Goal: Information Seeking & Learning: Learn about a topic

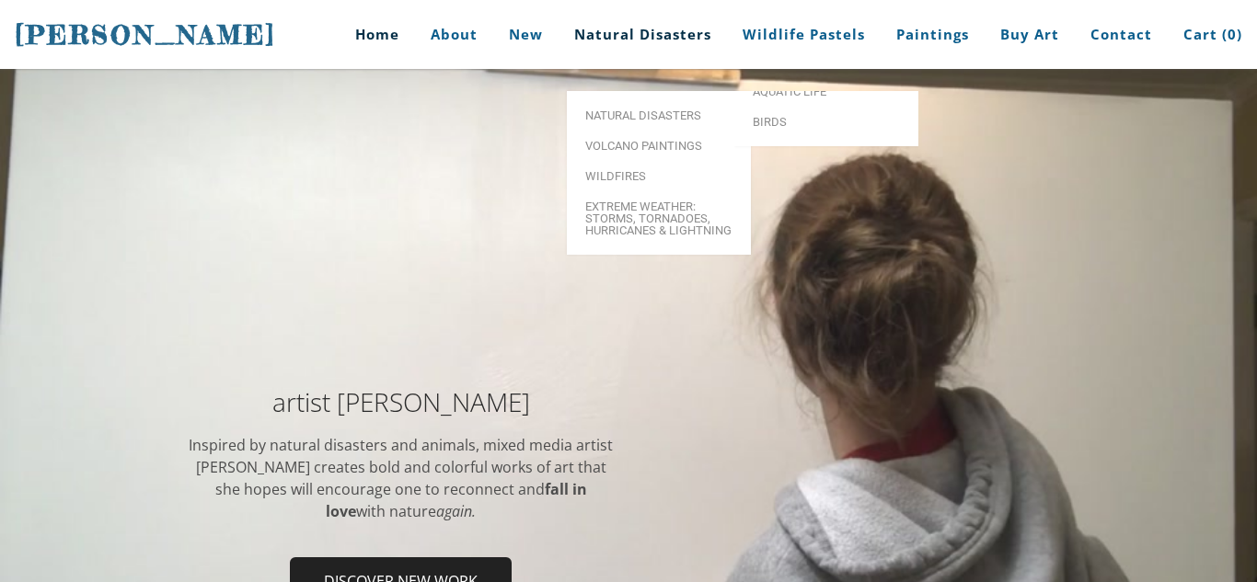
click at [696, 43] on link "Natural Disasters" at bounding box center [642, 34] width 165 height 69
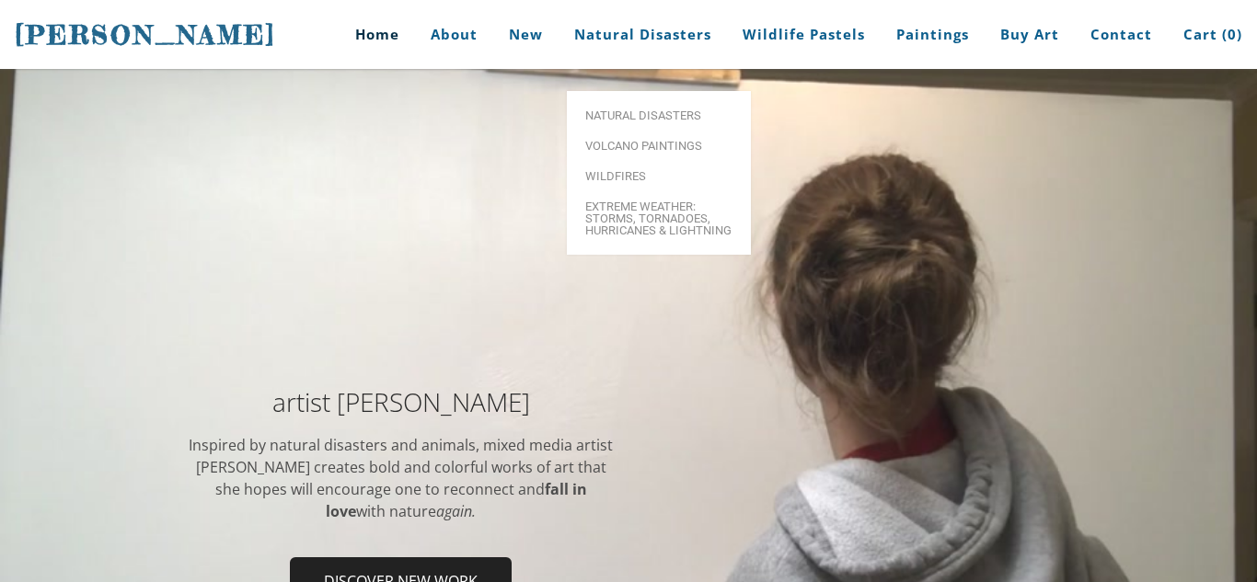
click at [697, 91] on ul "Natural Disasters Volcano paintings Wildfires Extreme Weather: Storms, Tornadoe…" at bounding box center [659, 173] width 184 height 164
click at [698, 100] on link "Natural Disasters" at bounding box center [659, 115] width 184 height 30
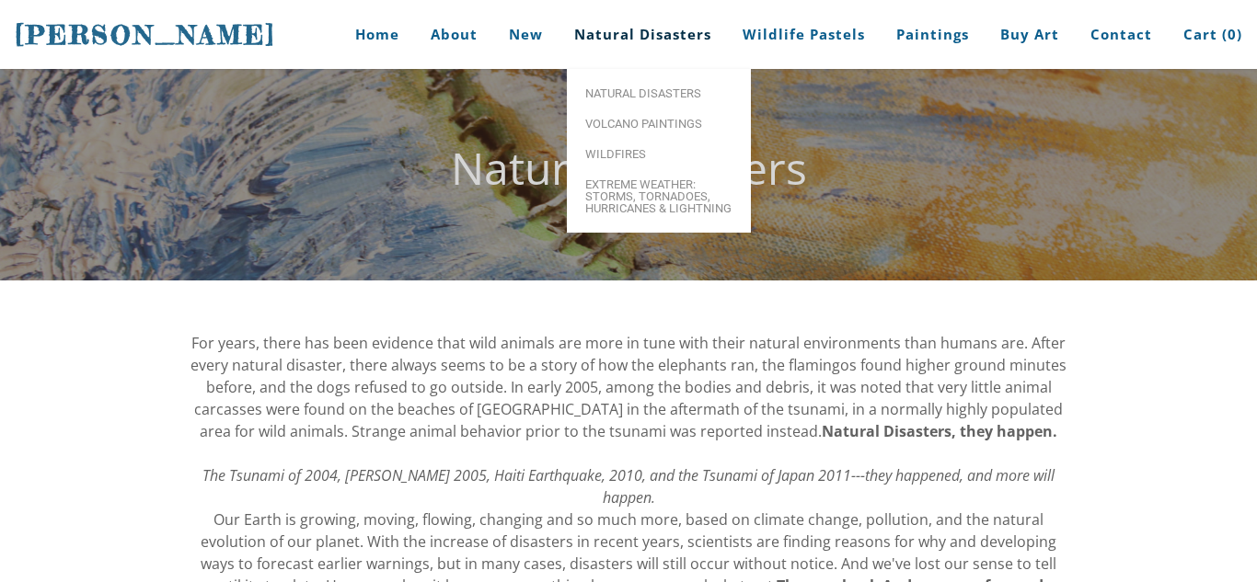
click at [720, 16] on link "Natural Disasters" at bounding box center [642, 34] width 165 height 69
click at [652, 135] on link "Volcano paintings" at bounding box center [659, 124] width 184 height 30
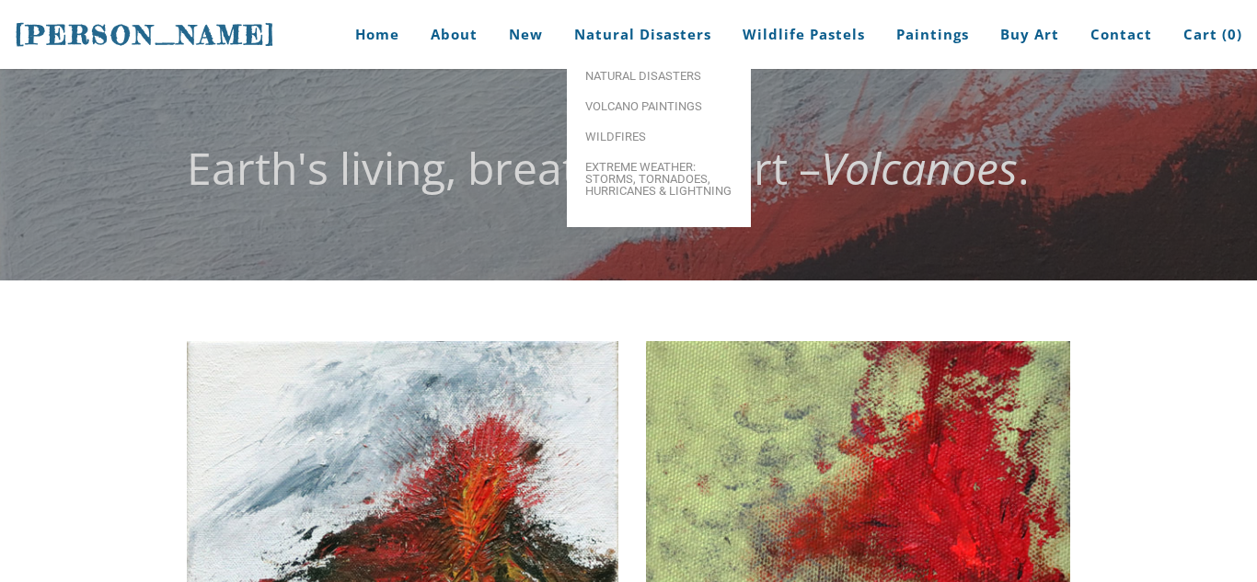
click at [613, 33] on link "Natural Disasters" at bounding box center [642, 34] width 165 height 69
click at [622, 150] on span "Wildfires" at bounding box center [658, 149] width 147 height 12
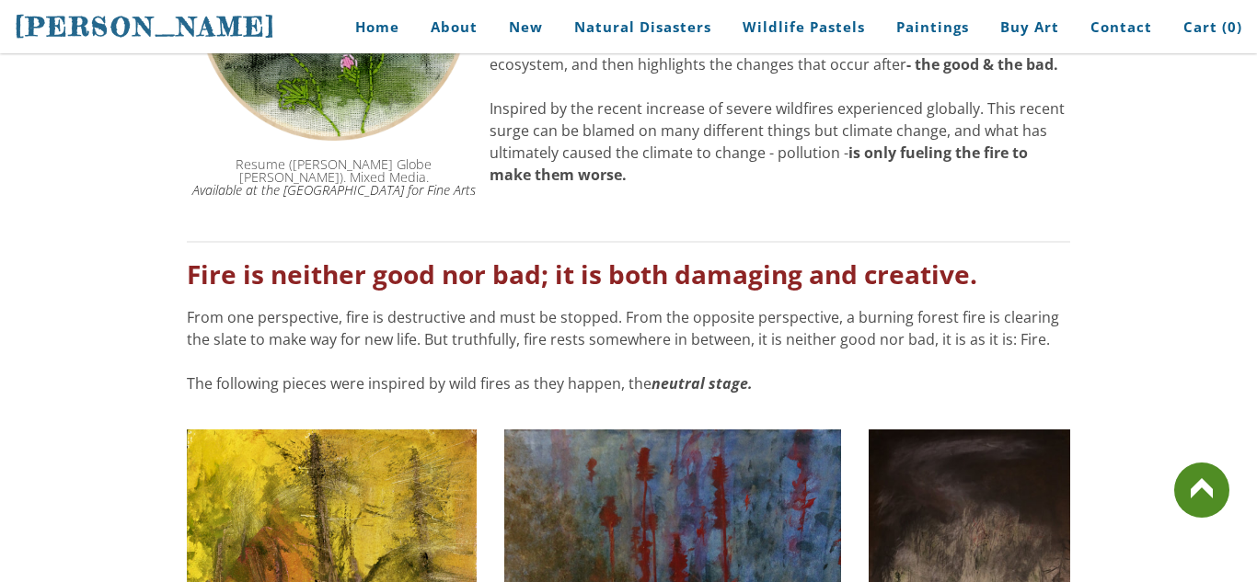
scroll to position [589, 0]
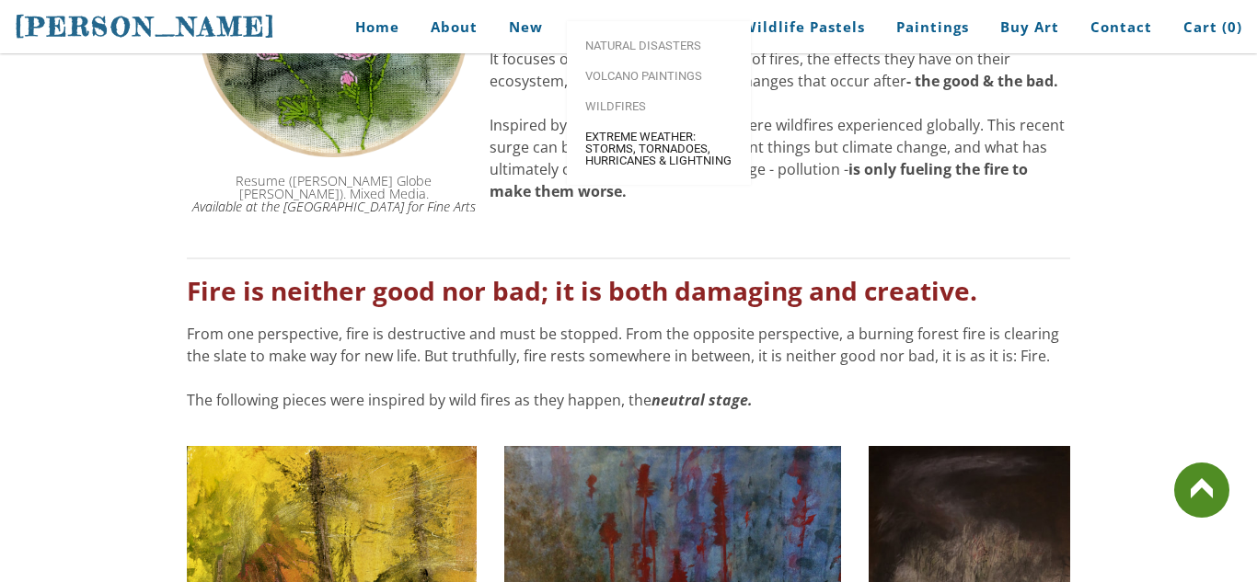
click at [614, 164] on span "Extreme Weather: Storms, Tornadoes, Hurricanes & Lightning" at bounding box center [658, 149] width 147 height 36
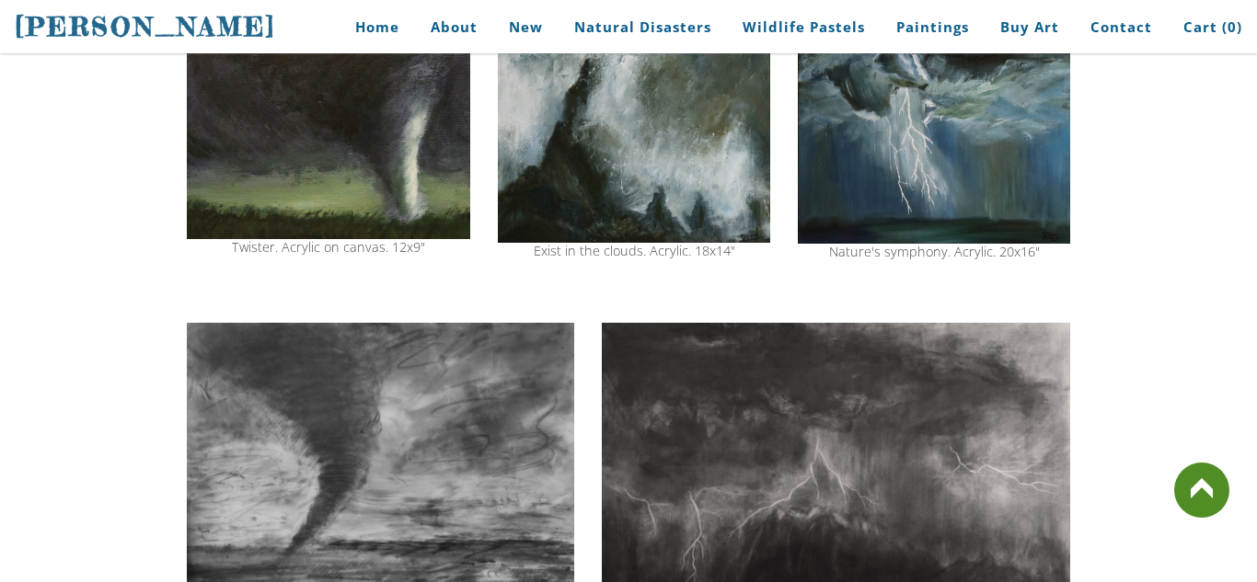
scroll to position [626, 0]
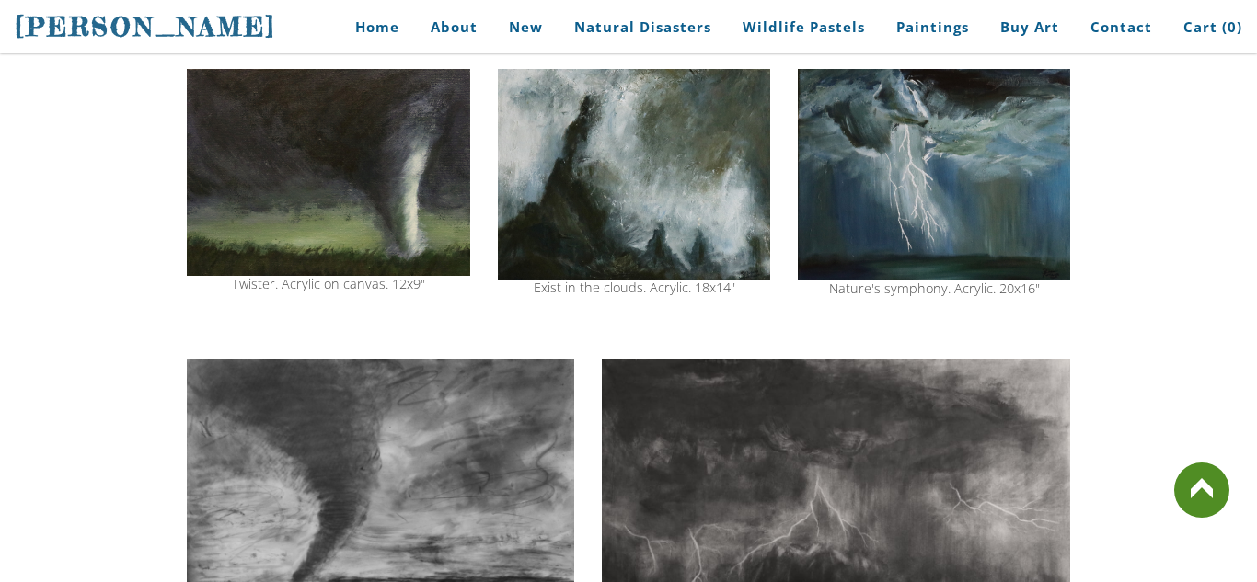
click at [795, 468] on img at bounding box center [836, 513] width 468 height 307
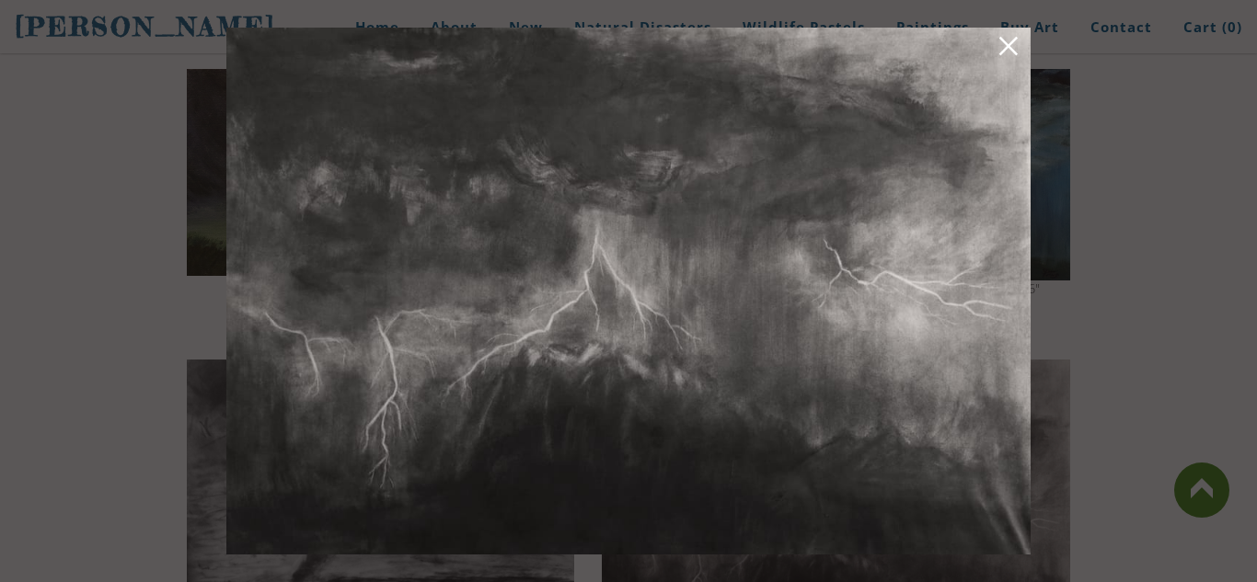
click at [1079, 374] on div at bounding box center [628, 291] width 1257 height 582
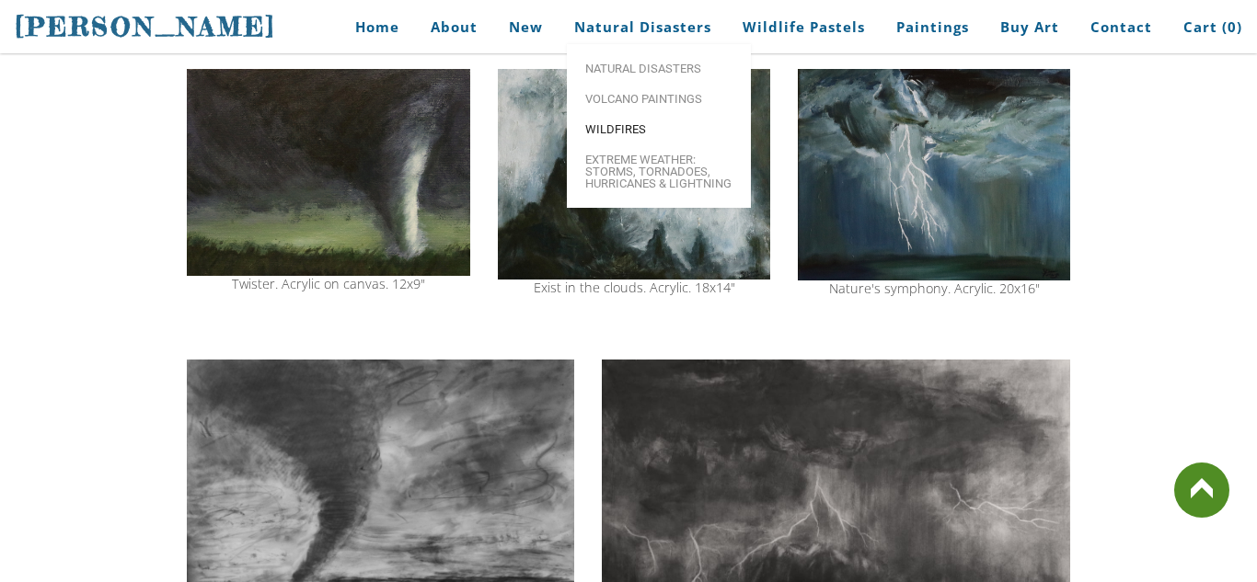
click at [636, 127] on span "Wildfires" at bounding box center [658, 129] width 147 height 12
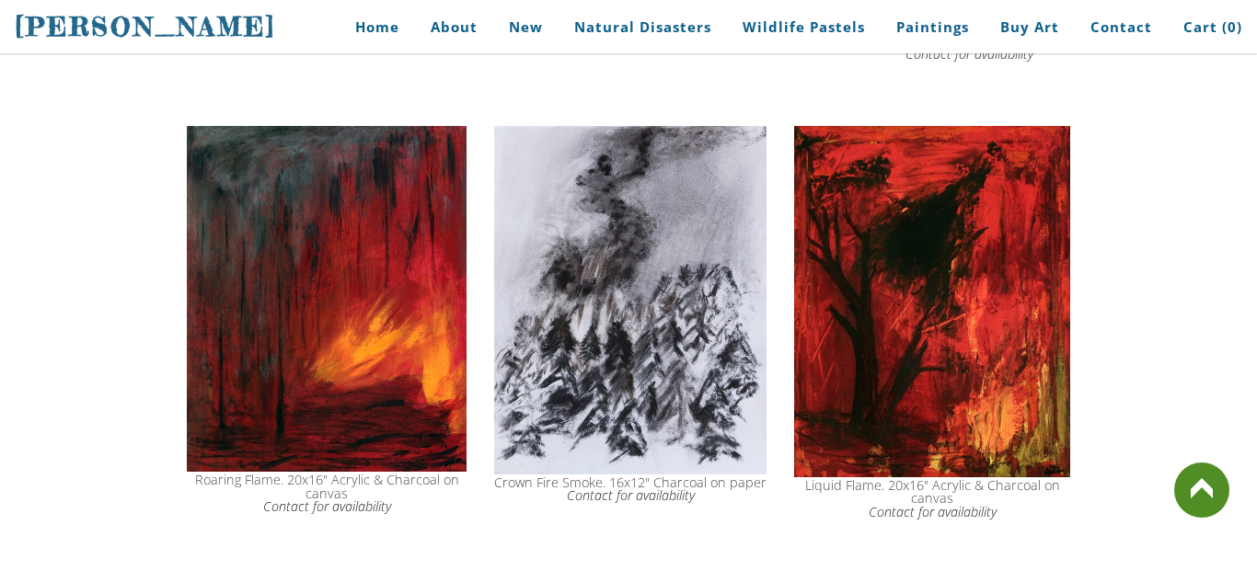
scroll to position [1472, 0]
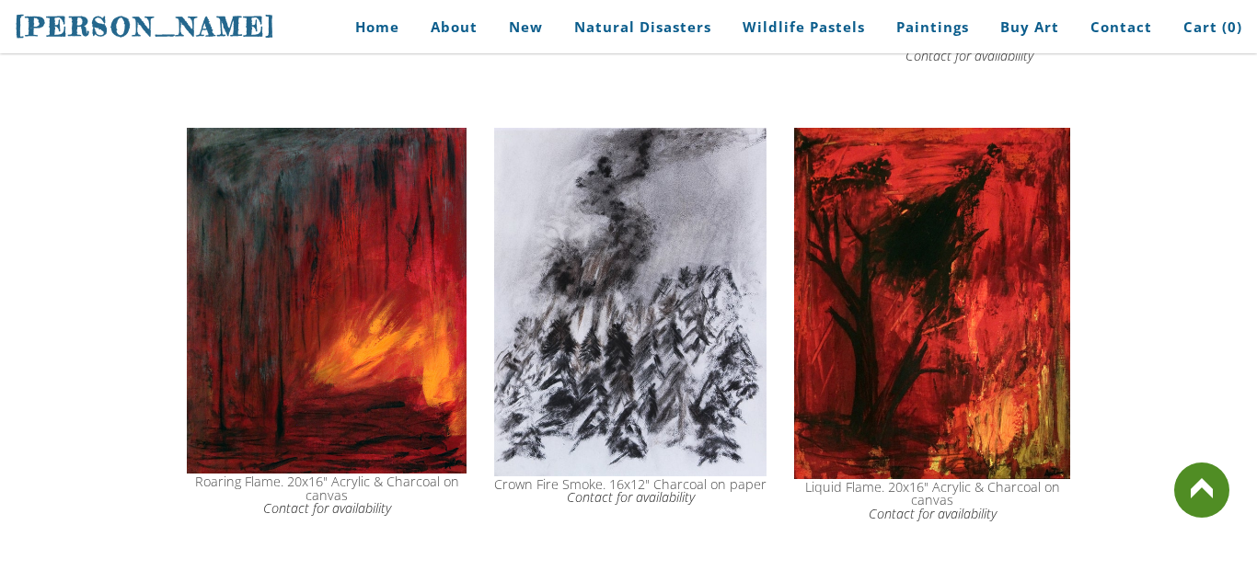
click at [421, 158] on img at bounding box center [327, 301] width 280 height 347
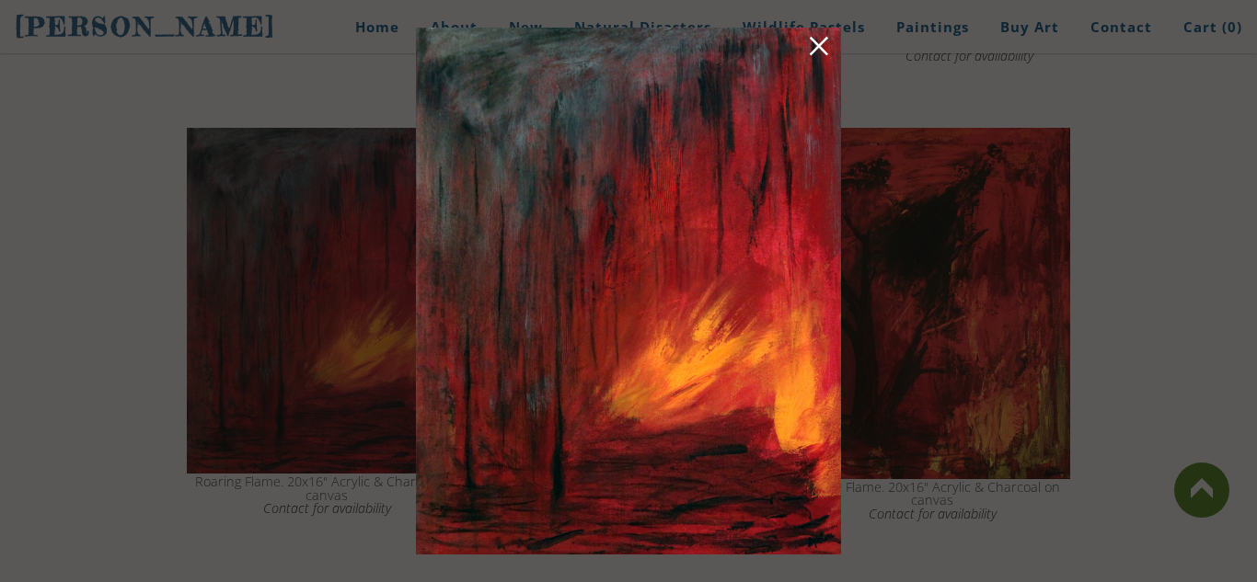
click at [817, 50] on link at bounding box center [819, 49] width 26 height 29
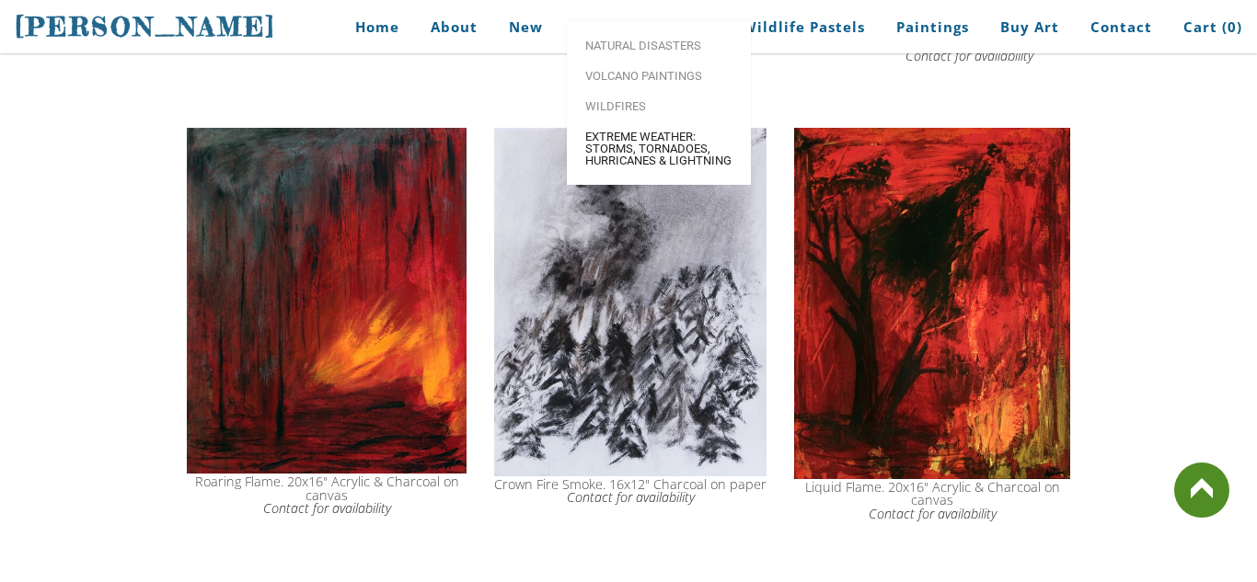
click at [637, 167] on span "Extreme Weather: Storms, Tornadoes, Hurricanes & Lightning" at bounding box center [658, 149] width 147 height 36
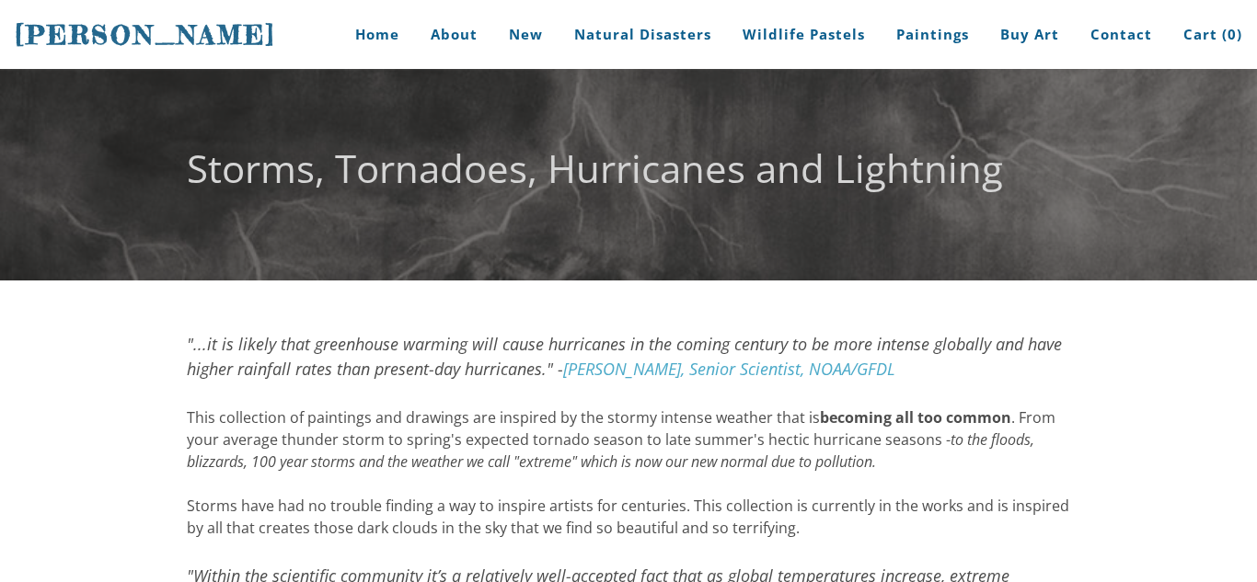
drag, startPoint x: 1245, startPoint y: 133, endPoint x: 1239, endPoint y: 401, distance: 268.7
click at [1239, 401] on body "[PERSON_NAME] Home About New Natural Disasters Wildlife Pastels Paintings Buy A…" at bounding box center [628, 291] width 1257 height 582
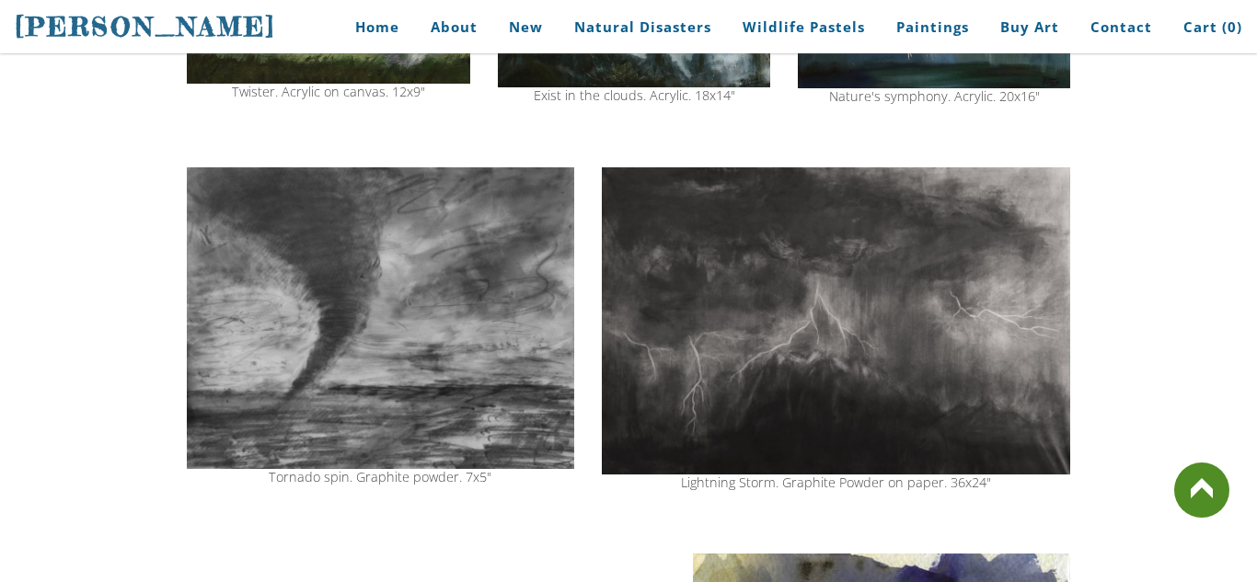
scroll to position [847, 0]
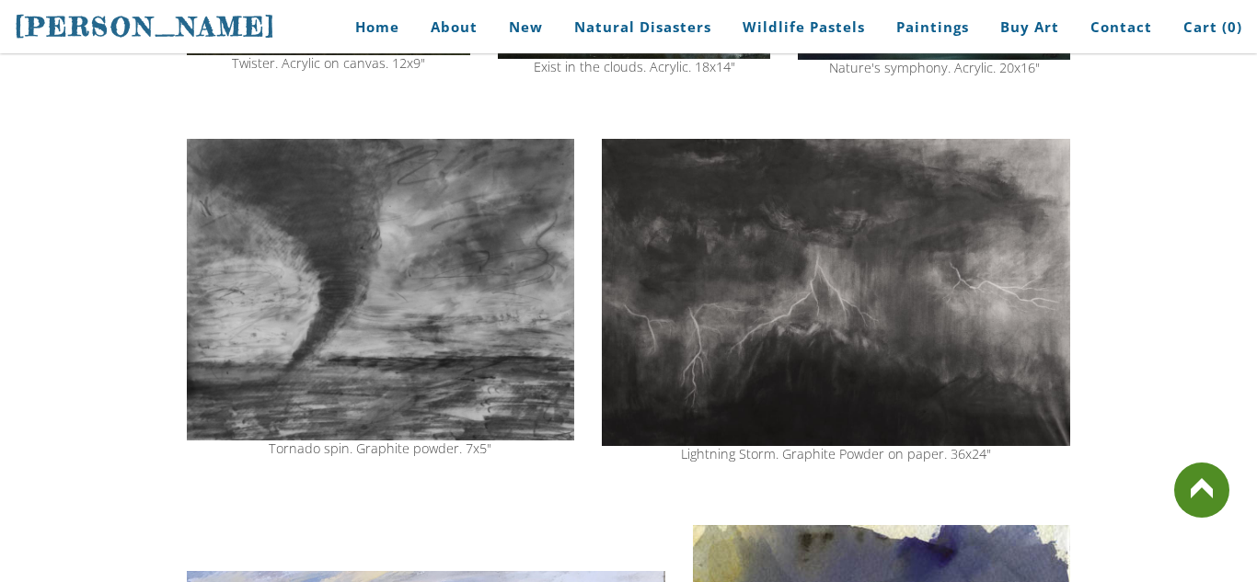
click at [440, 422] on img at bounding box center [380, 290] width 387 height 302
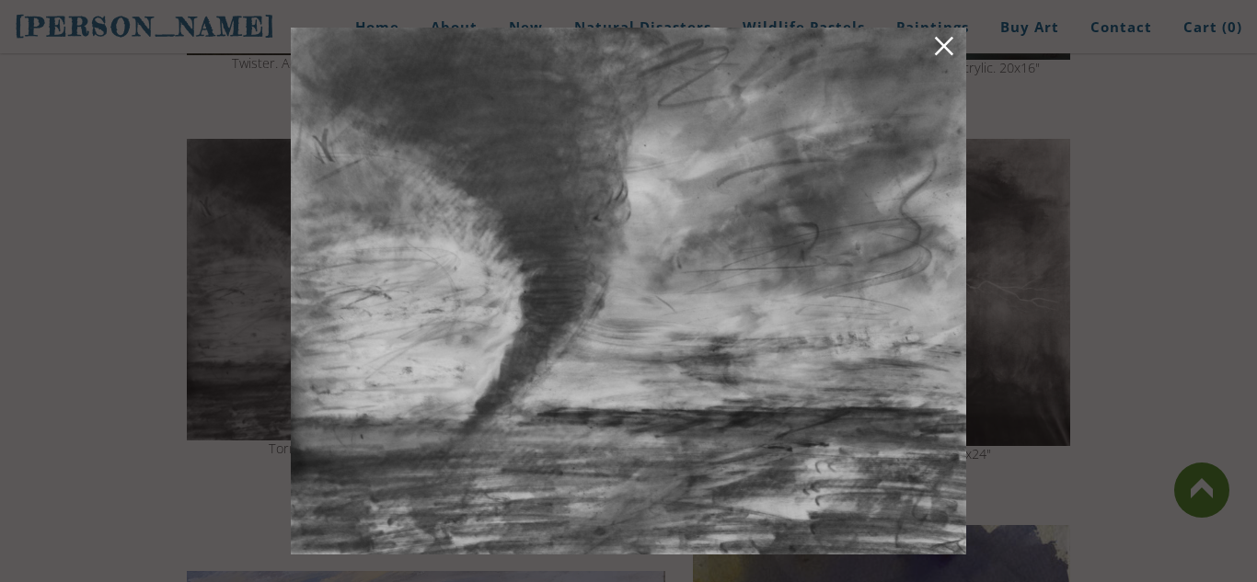
click at [931, 45] on img at bounding box center [628, 291] width 675 height 527
click at [951, 55] on link at bounding box center [944, 49] width 26 height 29
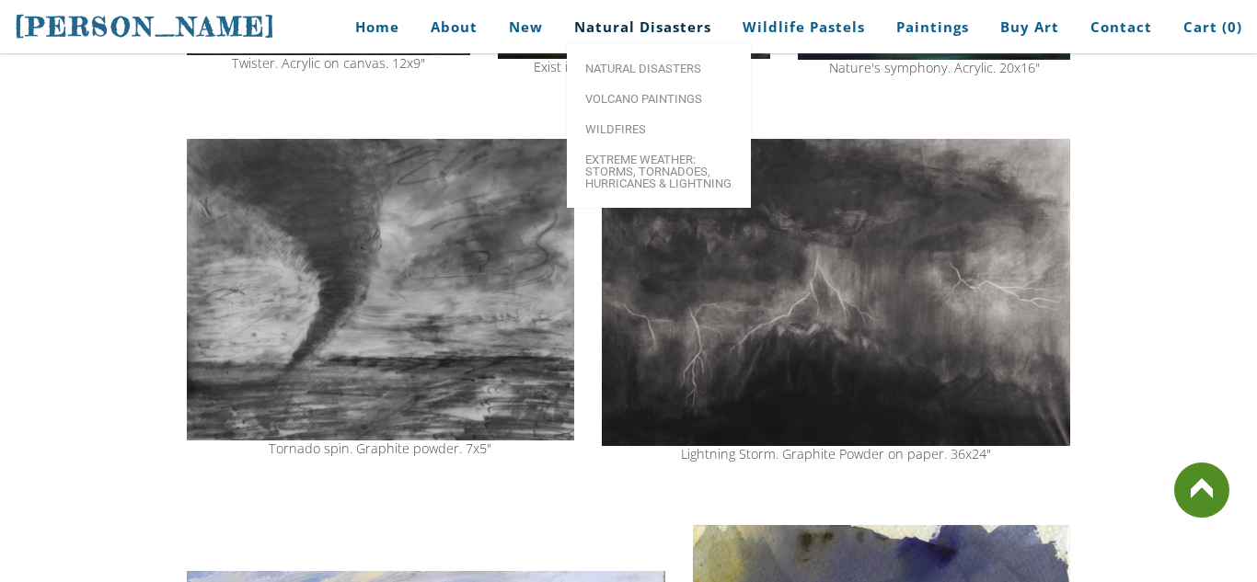
click at [630, 21] on link "Natural Disasters" at bounding box center [642, 26] width 165 height 41
click at [627, 105] on span "Volcano paintings" at bounding box center [658, 99] width 147 height 12
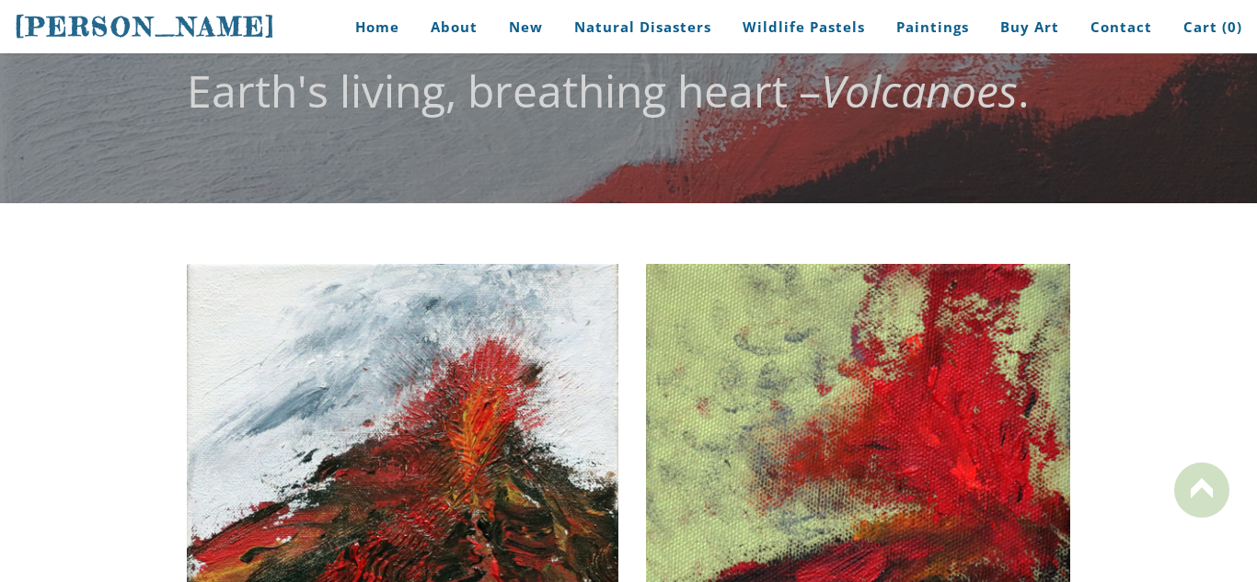
scroll to position [74, 0]
